Goal: Information Seeking & Learning: Learn about a topic

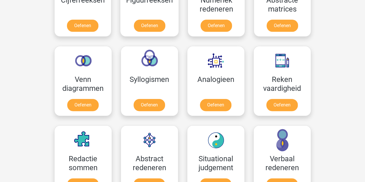
scroll to position [317, 0]
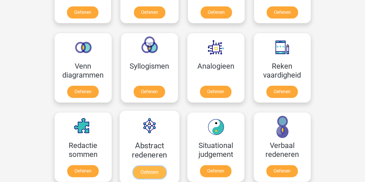
click at [152, 166] on link "Oefenen" at bounding box center [149, 172] width 33 height 13
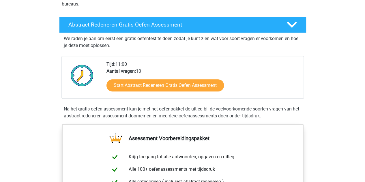
scroll to position [29, 0]
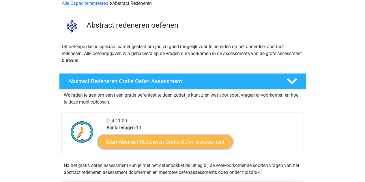
click at [131, 143] on link "Start Abstract Redeneren Gratis Oefen Assessment" at bounding box center [165, 142] width 135 height 14
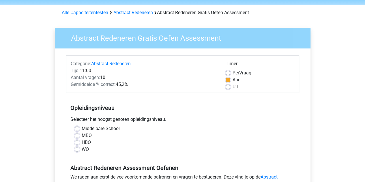
scroll to position [29, 0]
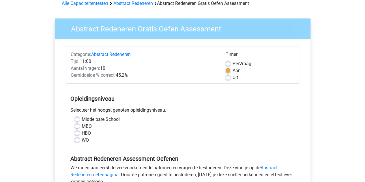
click at [82, 131] on label "HBO" at bounding box center [86, 133] width 9 height 7
click at [76, 131] on input "HBO" at bounding box center [77, 133] width 5 height 6
radio input "true"
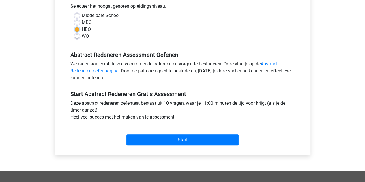
scroll to position [173, 0]
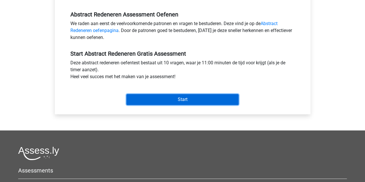
click at [182, 100] on input "Start" at bounding box center [182, 99] width 112 height 11
